Goal: Task Accomplishment & Management: Manage account settings

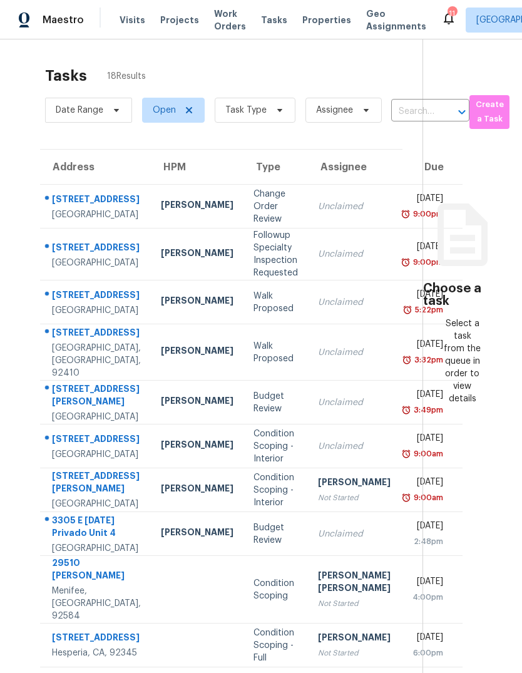
click at [129, 23] on span "Visits" at bounding box center [133, 20] width 26 height 13
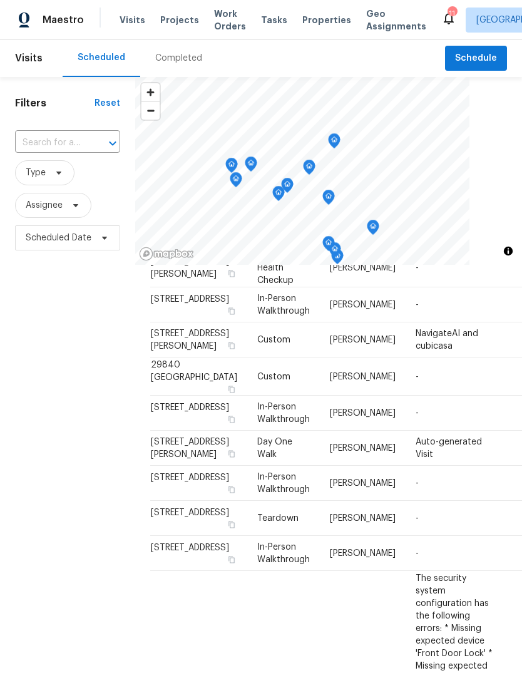
scroll to position [328, 0]
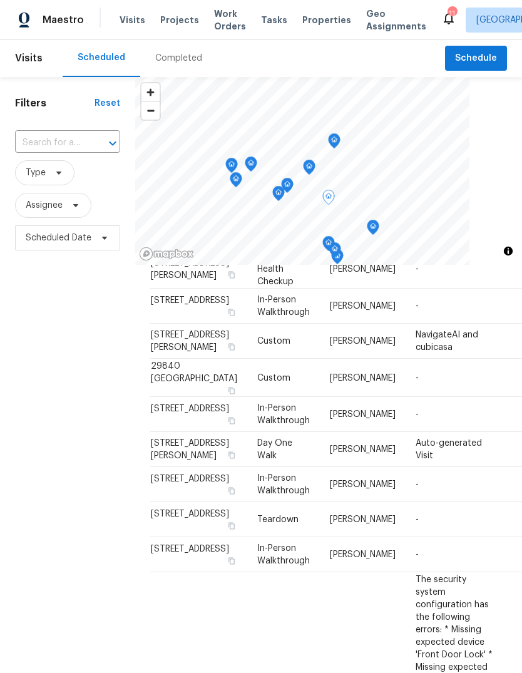
click at [0, 0] on icon at bounding box center [0, 0] width 0 height 0
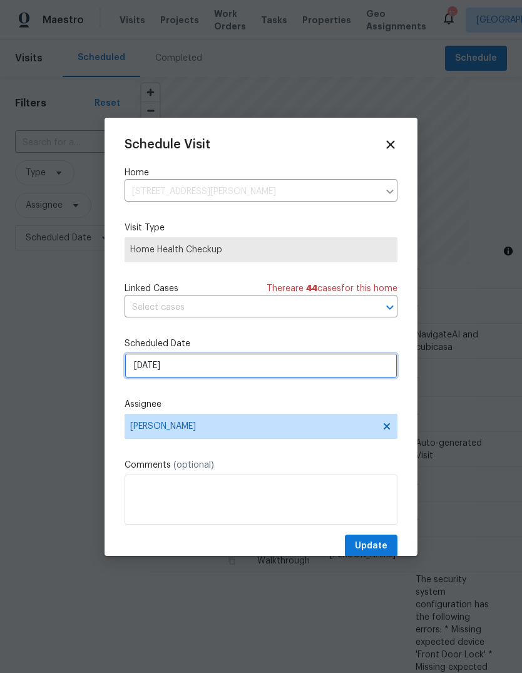
click at [219, 370] on input "[DATE]" at bounding box center [261, 365] width 273 height 25
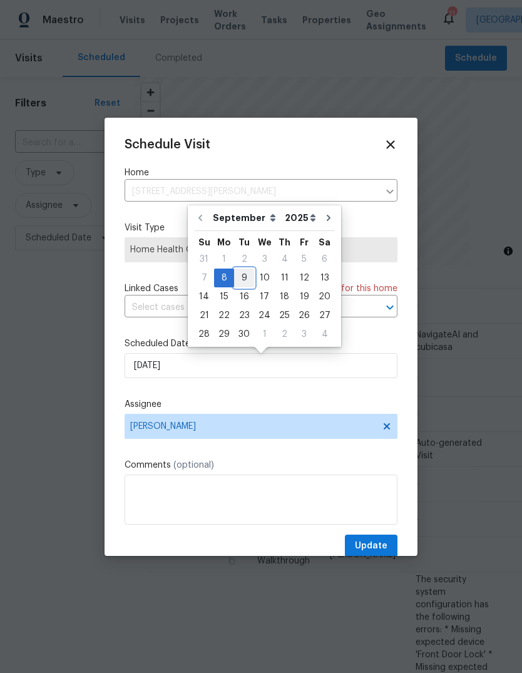
click at [241, 279] on div "9" at bounding box center [244, 278] width 20 height 18
type input "[DATE]"
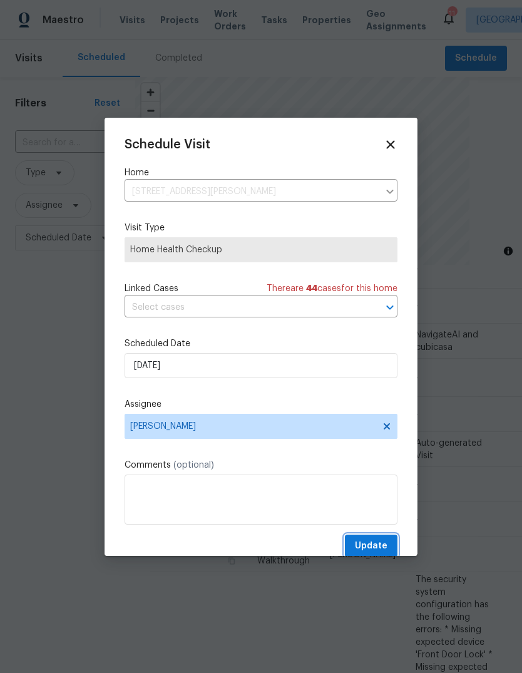
click at [375, 541] on span "Update" at bounding box center [371, 546] width 33 height 16
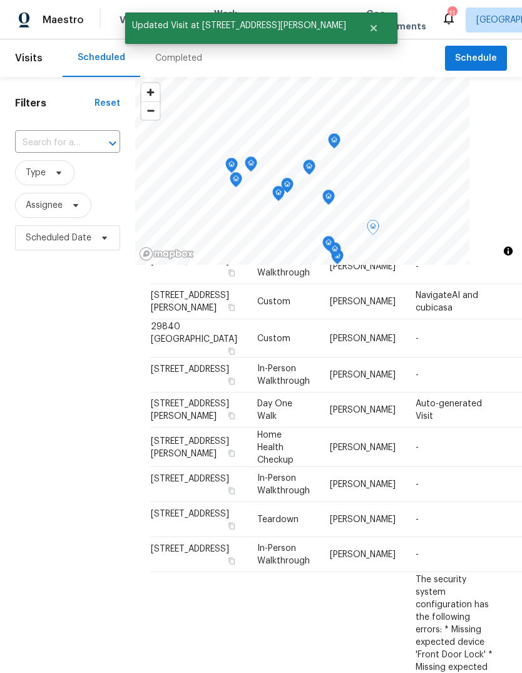
click at [0, 0] on icon at bounding box center [0, 0] width 0 height 0
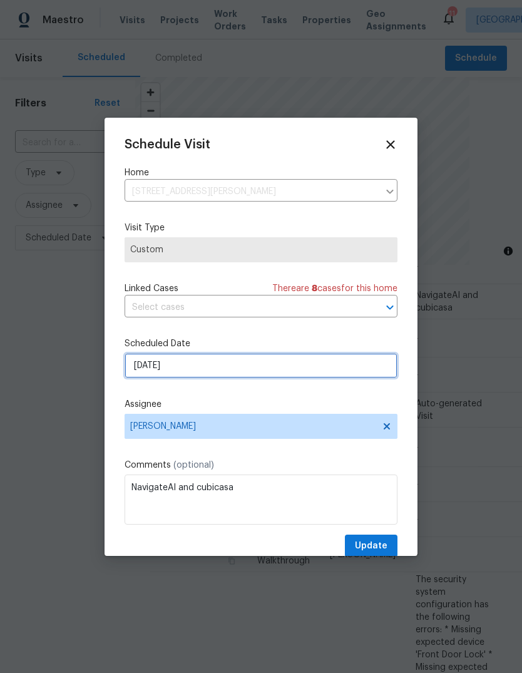
click at [222, 369] on input "[DATE]" at bounding box center [261, 365] width 273 height 25
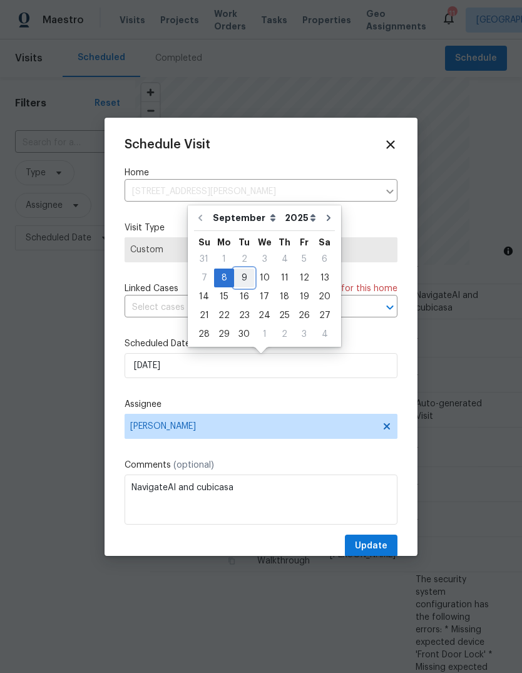
click at [245, 281] on div "9" at bounding box center [244, 278] width 20 height 18
type input "[DATE]"
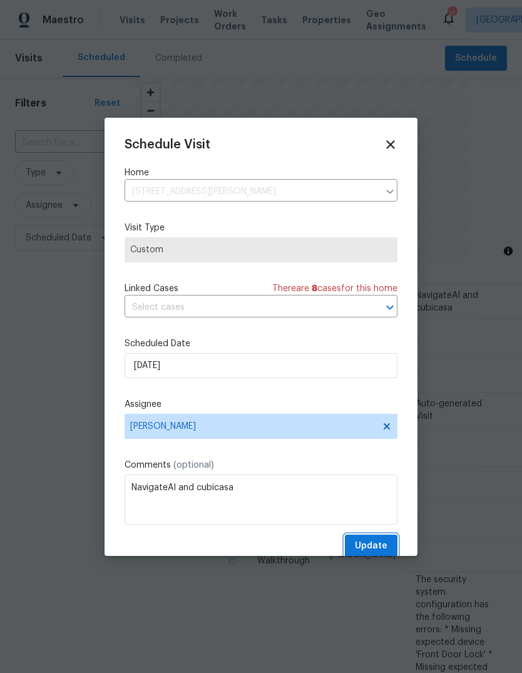
click at [379, 546] on span "Update" at bounding box center [371, 546] width 33 height 16
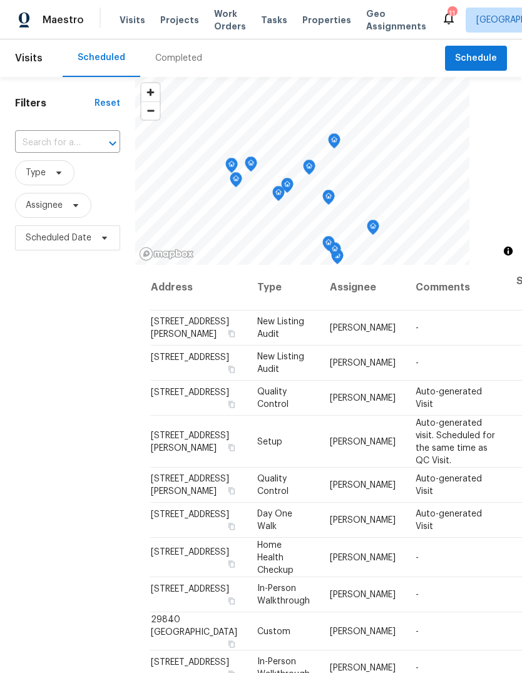
scroll to position [-1, 0]
click at [311, 20] on span "Properties" at bounding box center [326, 20] width 49 height 13
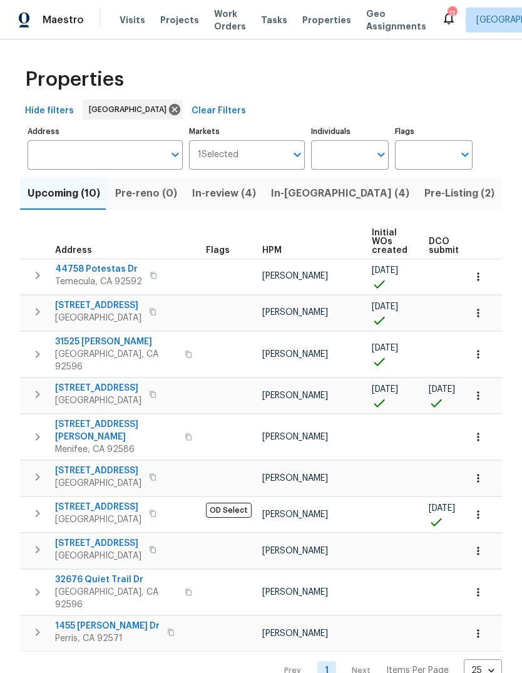
click at [327, 160] on input "Individuals" at bounding box center [340, 154] width 59 height 29
type input "[PERSON_NAME]"
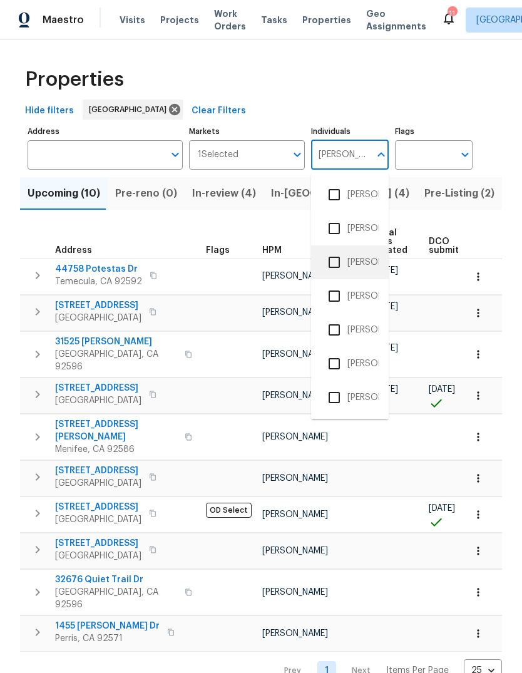
click at [367, 255] on li "[PERSON_NAME]" at bounding box center [350, 262] width 58 height 26
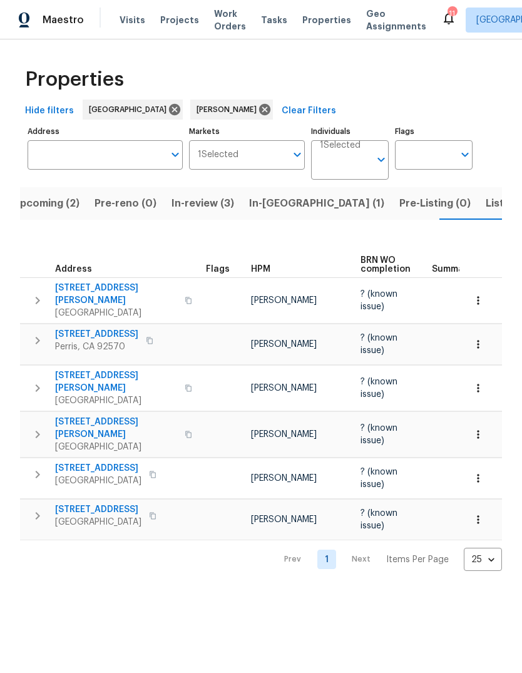
click at [130, 22] on span "Visits" at bounding box center [133, 20] width 26 height 13
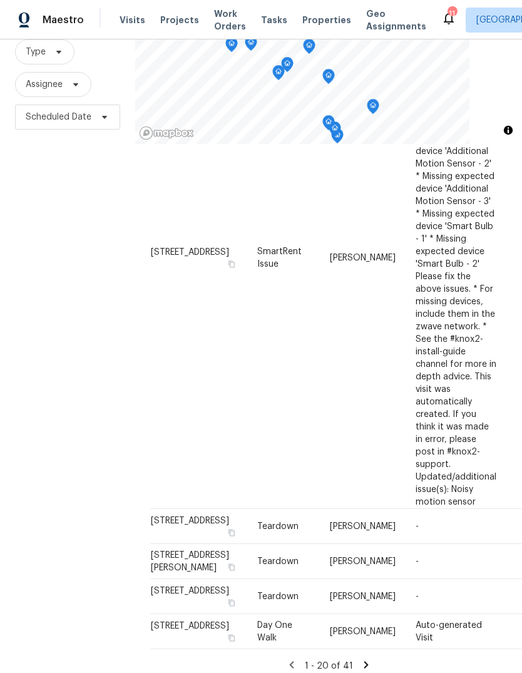
scroll to position [47, 0]
click at [367, 659] on icon at bounding box center [365, 664] width 11 height 11
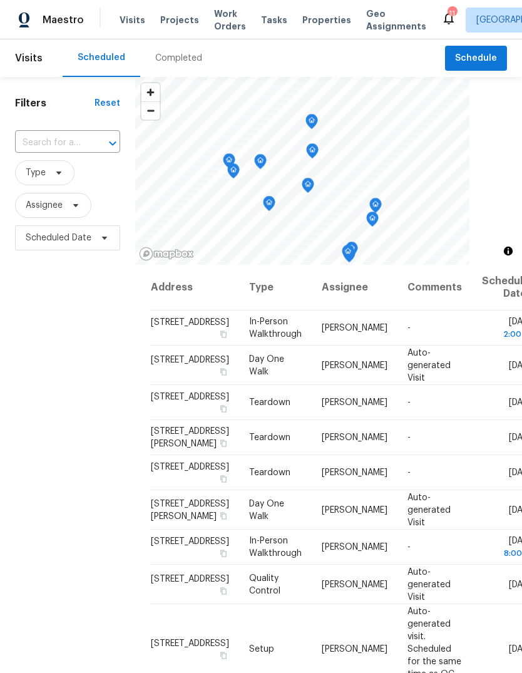
scroll to position [0, 0]
click at [183, 20] on span "Projects" at bounding box center [179, 20] width 39 height 13
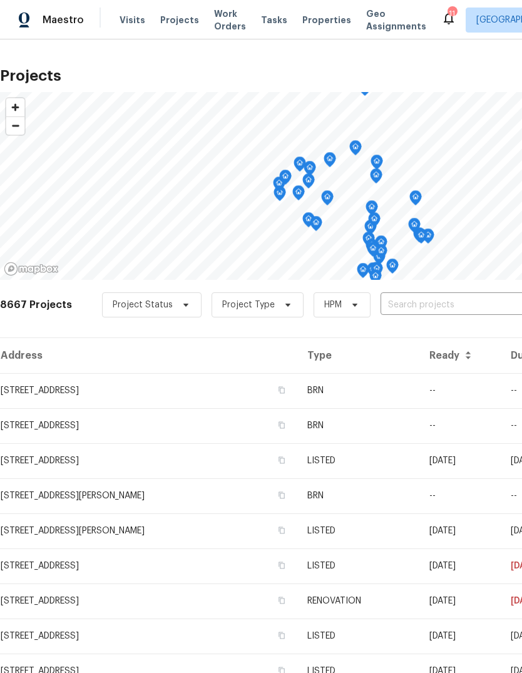
click at [312, 23] on span "Properties" at bounding box center [326, 20] width 49 height 13
